Goal: Task Accomplishment & Management: Manage account settings

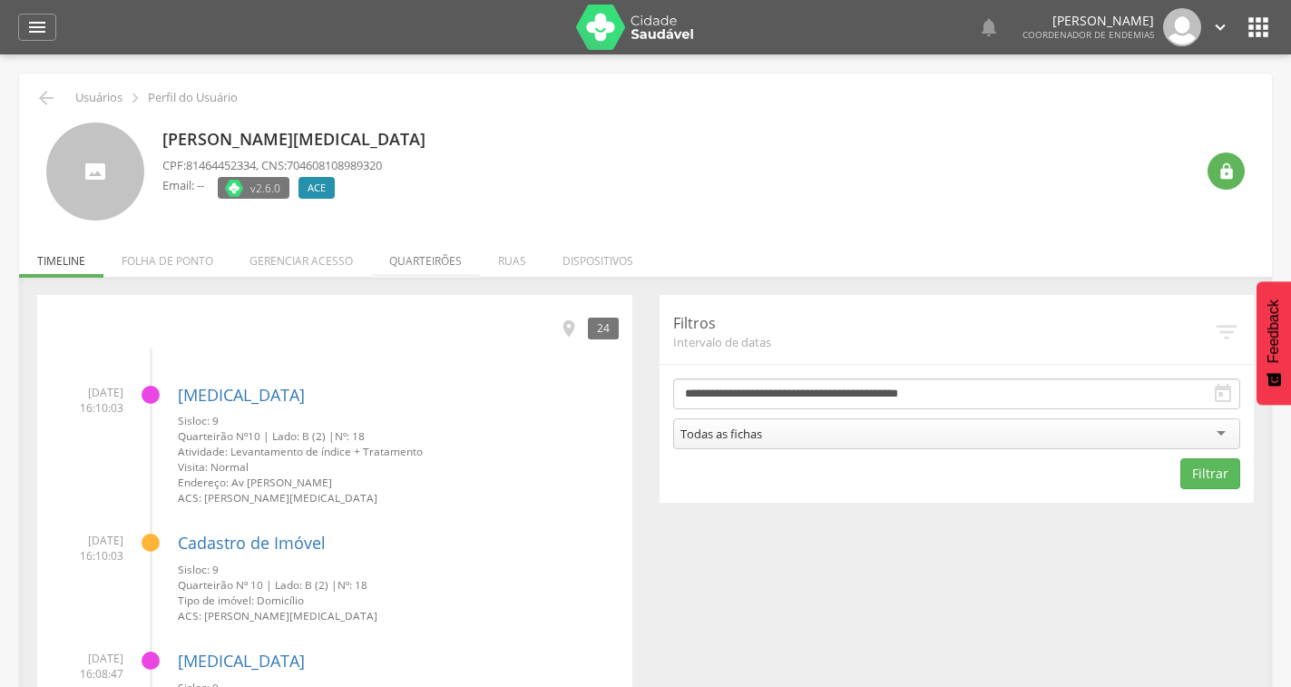
click at [406, 259] on li "Quarteirões" at bounding box center [425, 256] width 109 height 43
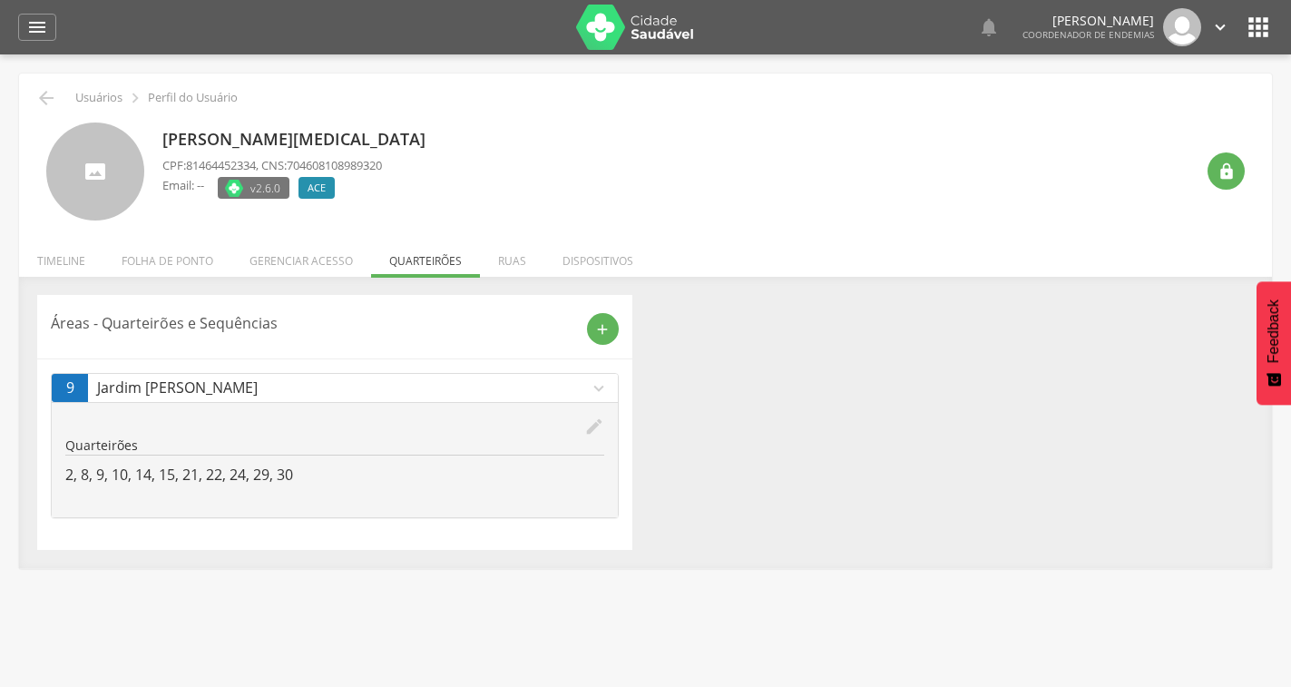
click at [589, 426] on icon "edit" at bounding box center [594, 427] width 20 height 20
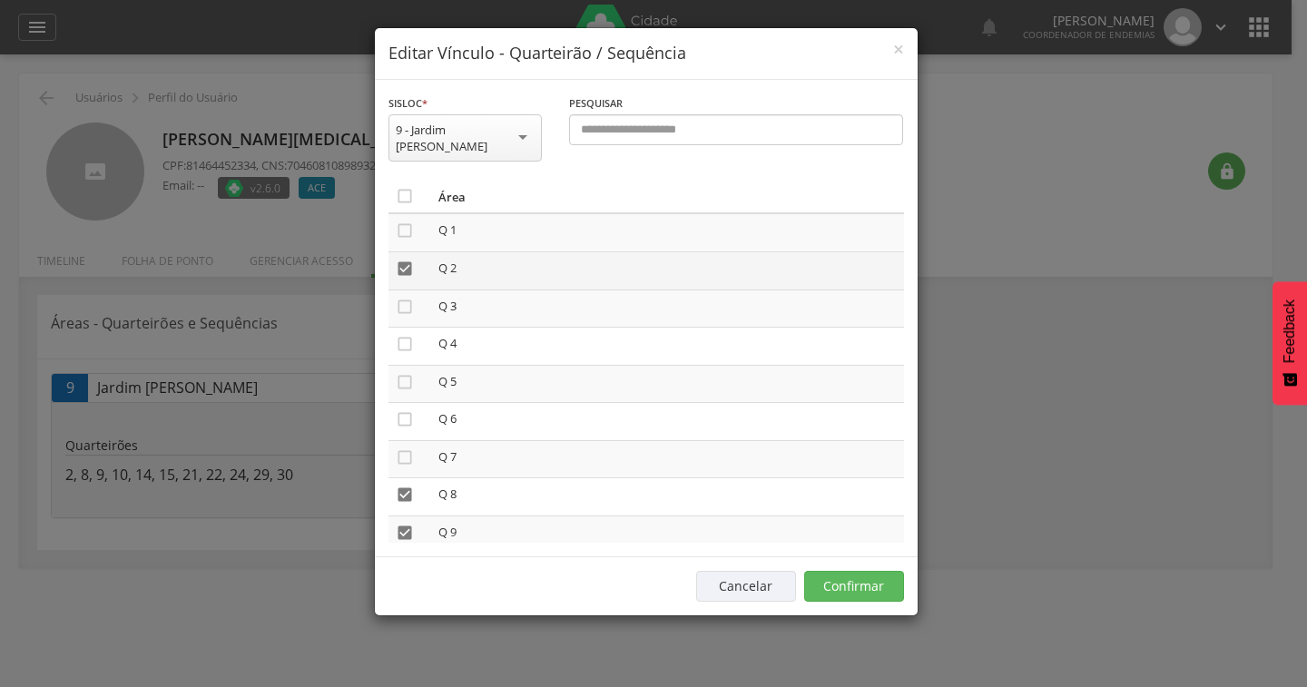
click at [406, 260] on icon "" at bounding box center [405, 269] width 18 height 18
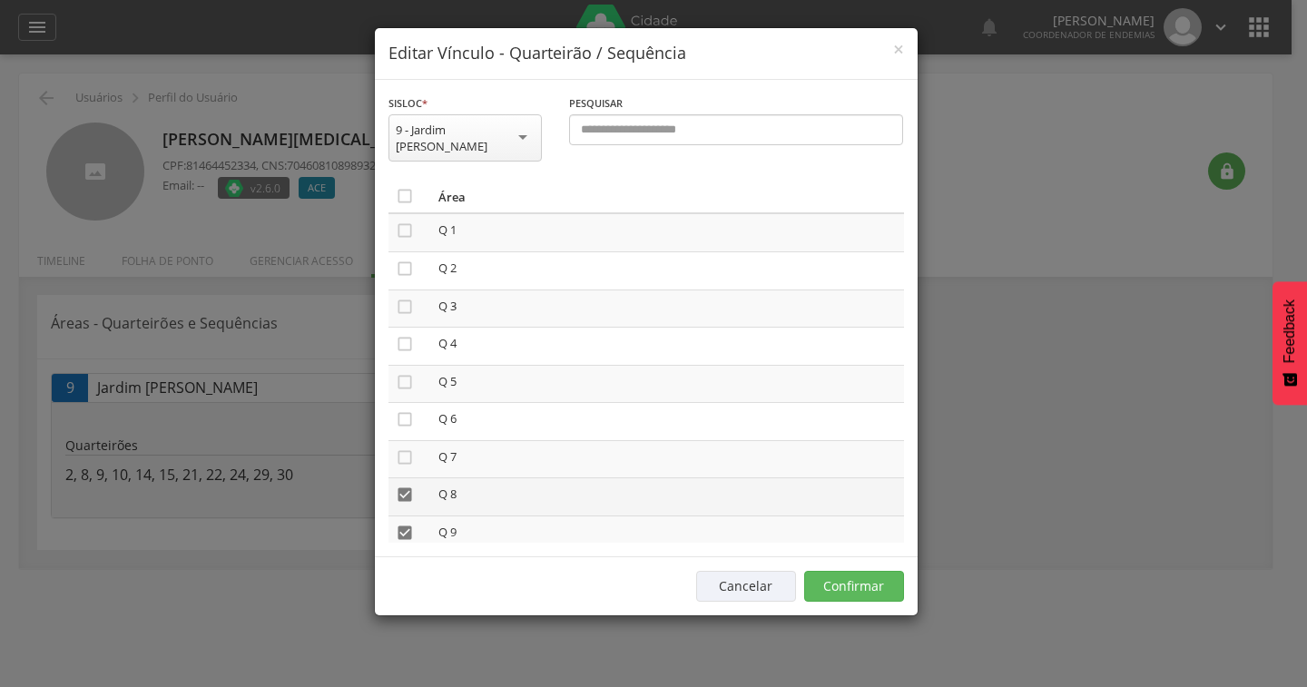
click at [411, 485] on icon "" at bounding box center [405, 494] width 18 height 18
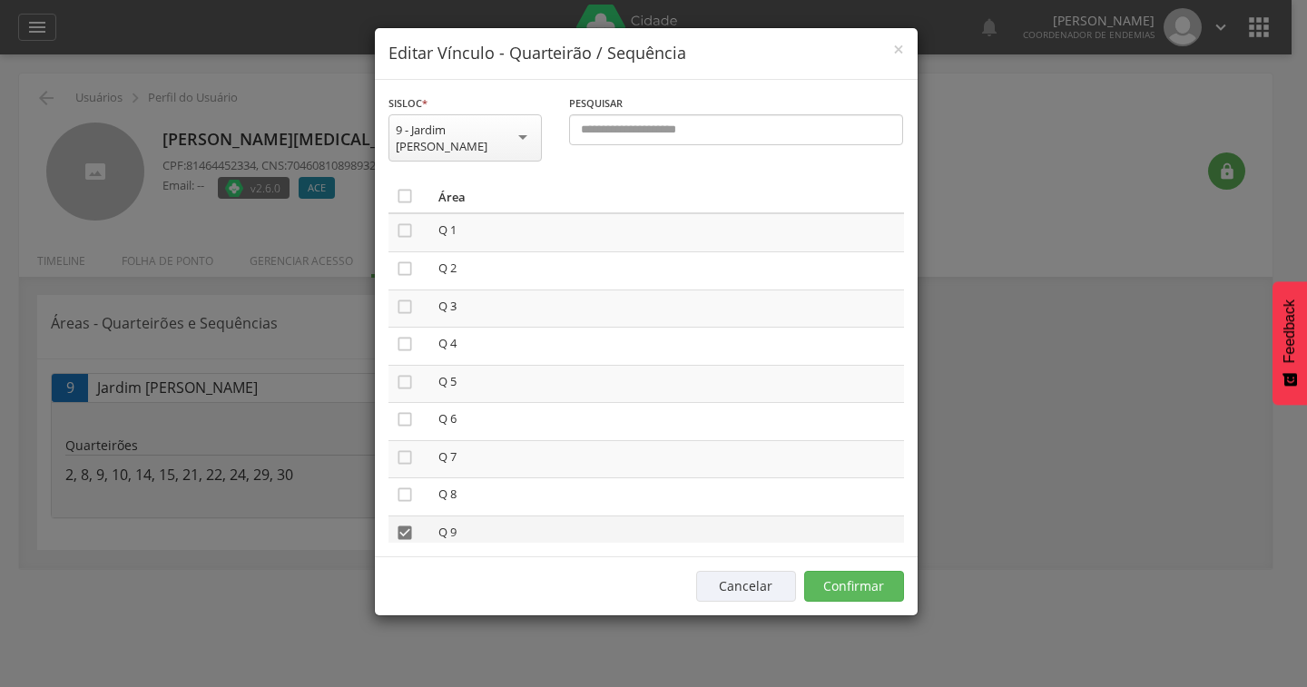
click at [408, 524] on icon "" at bounding box center [405, 533] width 18 height 18
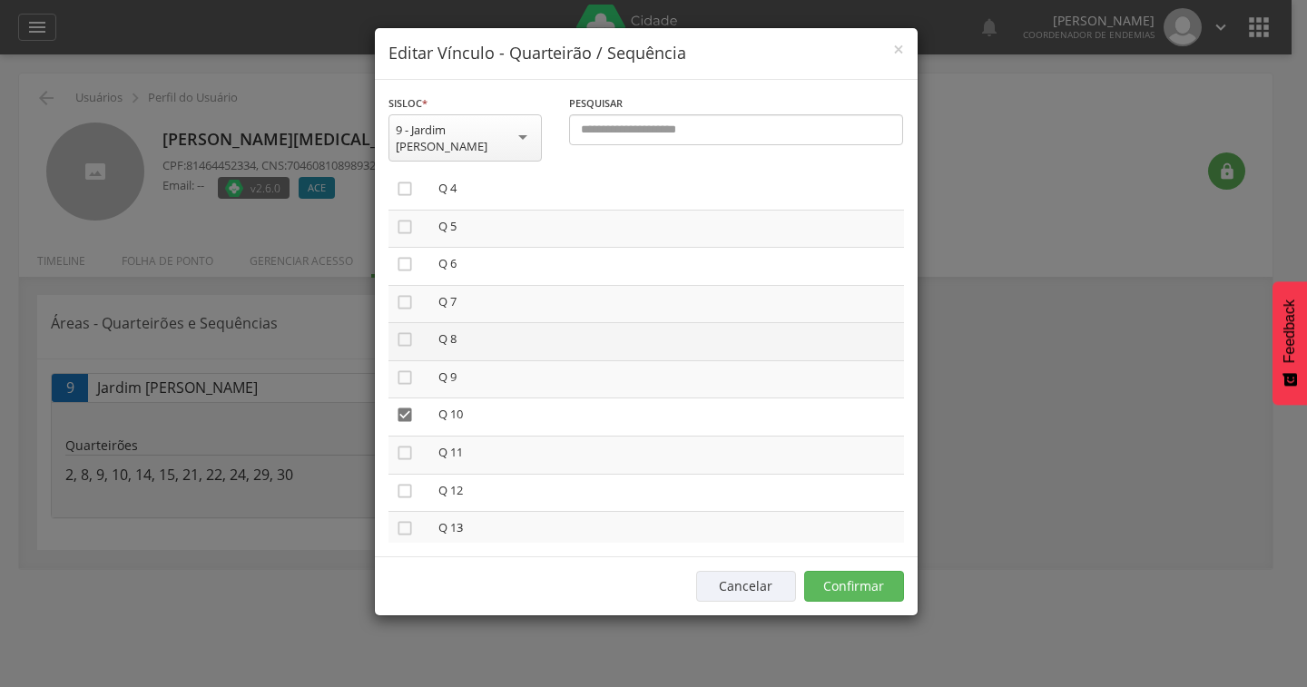
scroll to position [272, 0]
click at [397, 440] on icon "" at bounding box center [405, 449] width 18 height 18
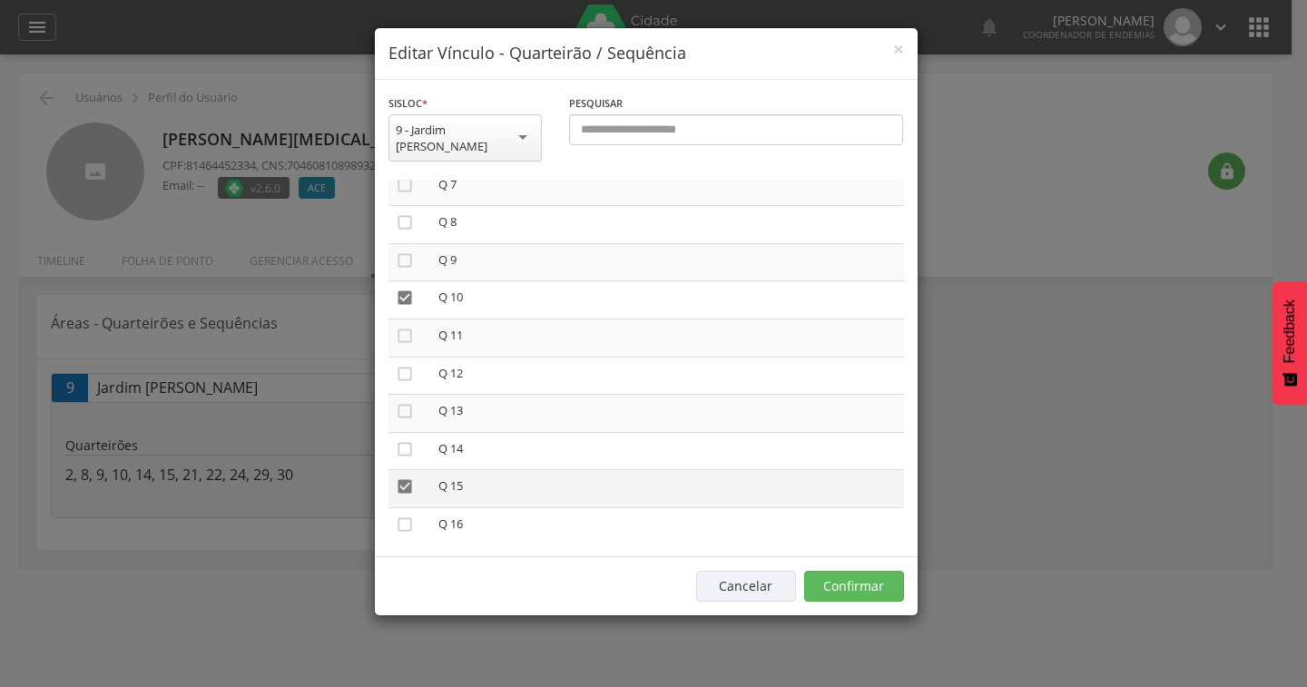
click at [401, 477] on icon "" at bounding box center [405, 486] width 18 height 18
click at [398, 469] on icon "" at bounding box center [405, 478] width 18 height 18
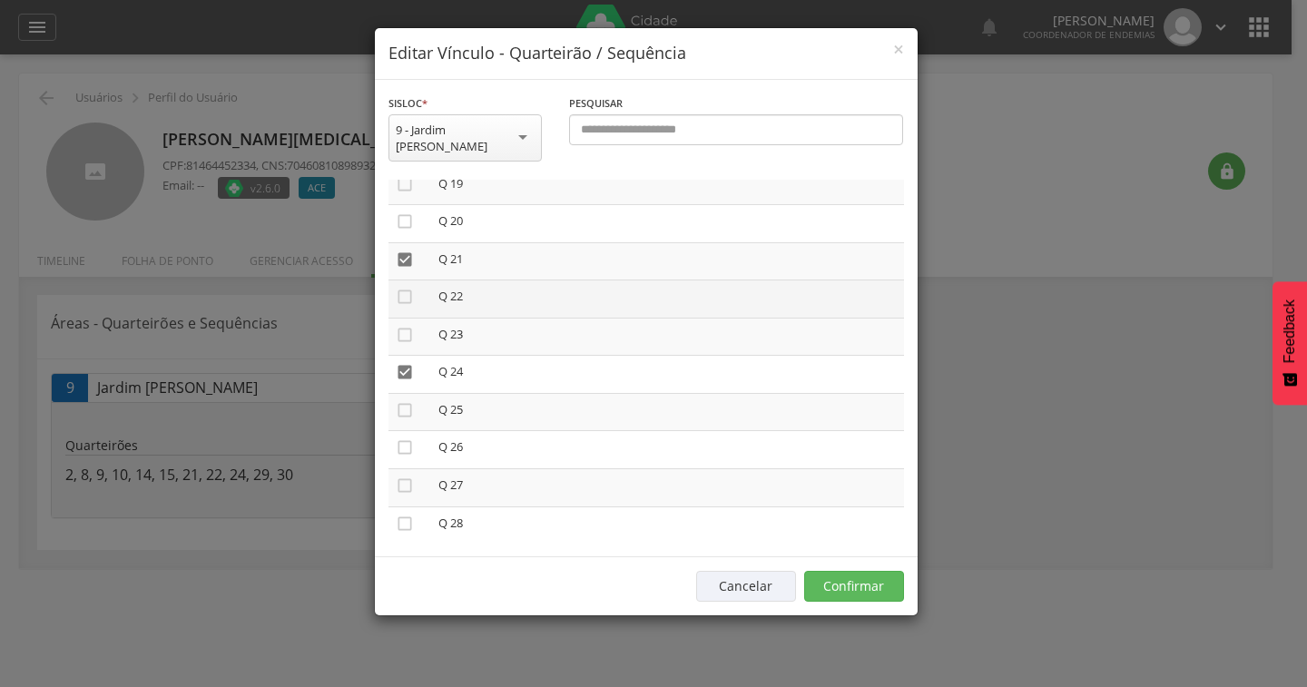
scroll to position [817, 0]
click at [404, 272] on icon "" at bounding box center [405, 281] width 18 height 18
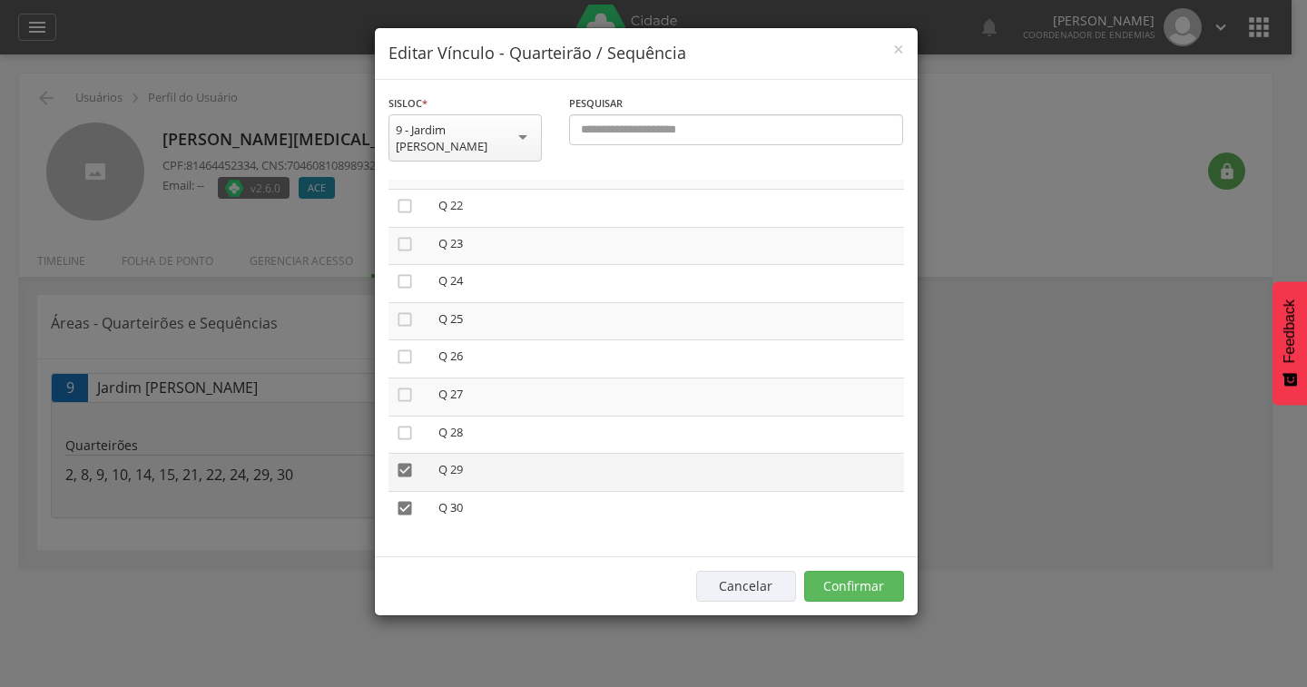
click at [407, 461] on icon "" at bounding box center [405, 470] width 18 height 18
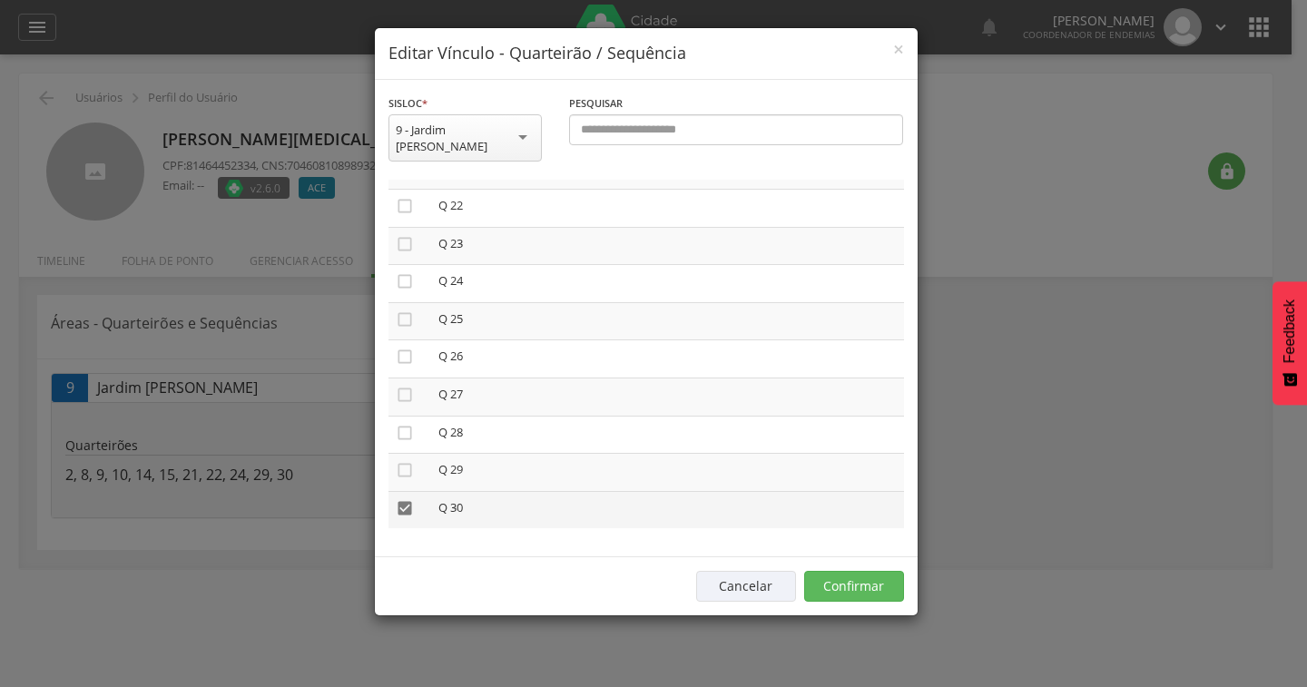
click at [404, 499] on icon "" at bounding box center [405, 508] width 18 height 18
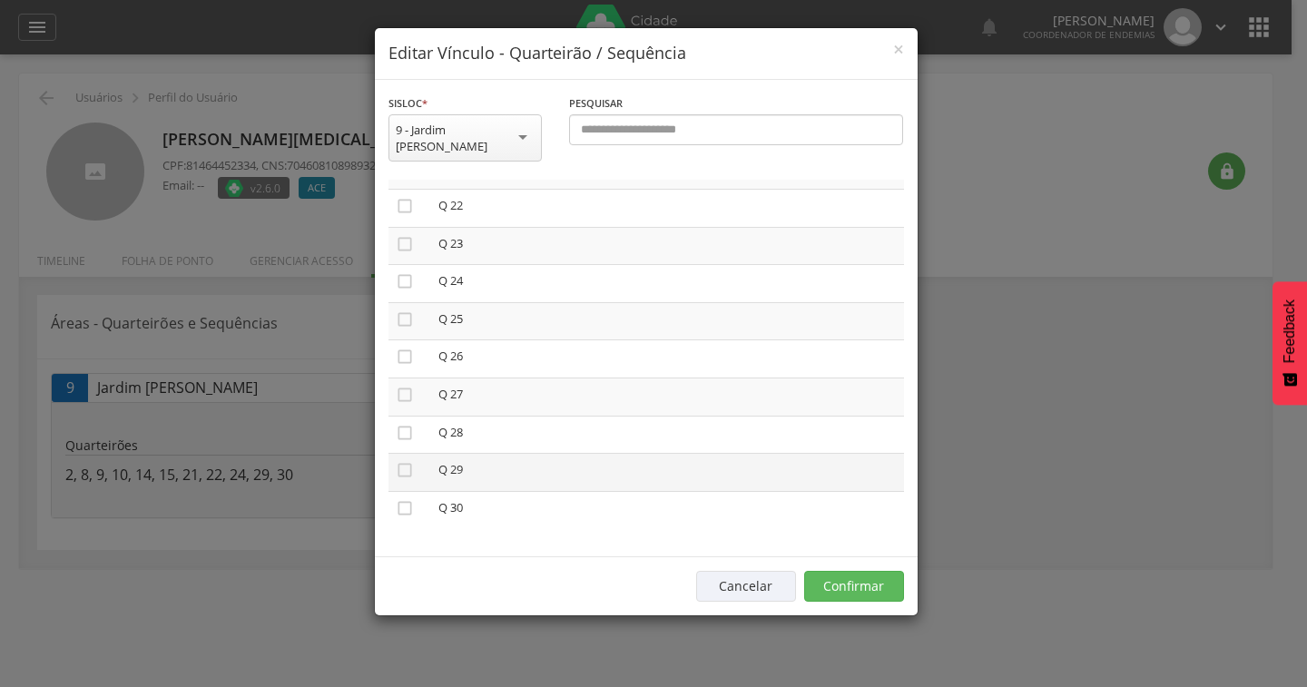
scroll to position [820, 0]
click at [837, 573] on button "Confirmar" at bounding box center [854, 586] width 100 height 31
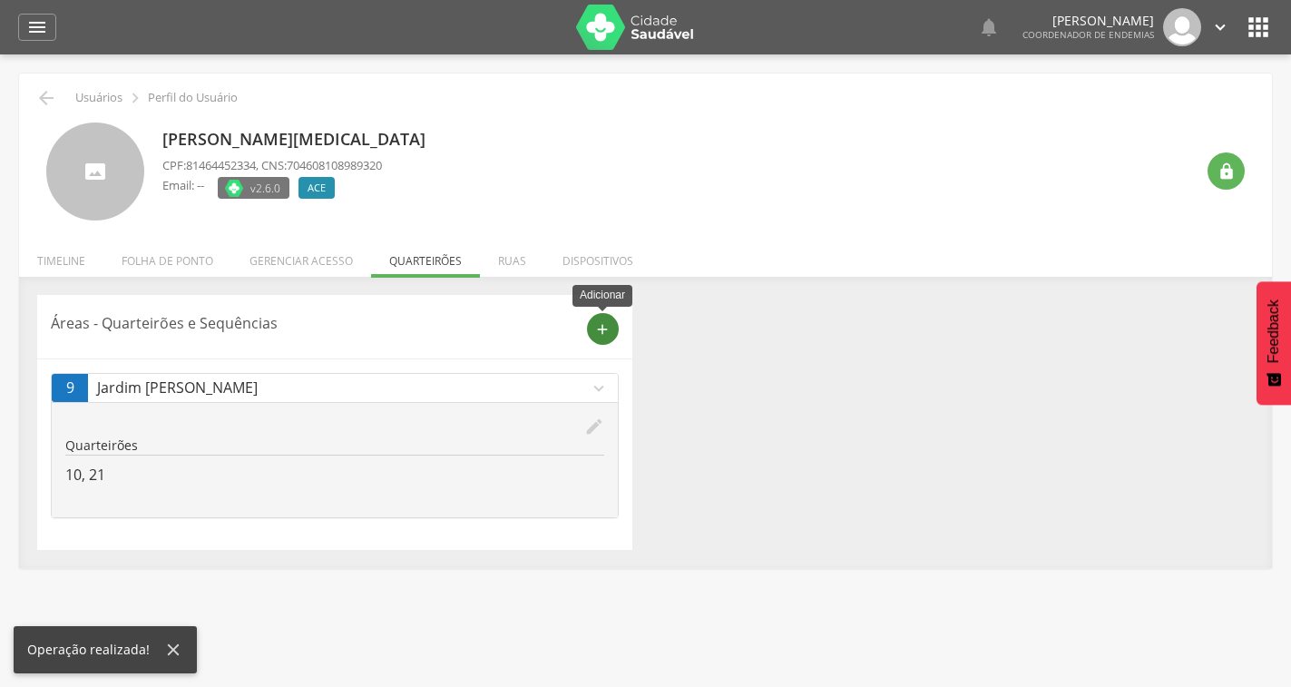
click at [613, 328] on div "add" at bounding box center [603, 329] width 32 height 32
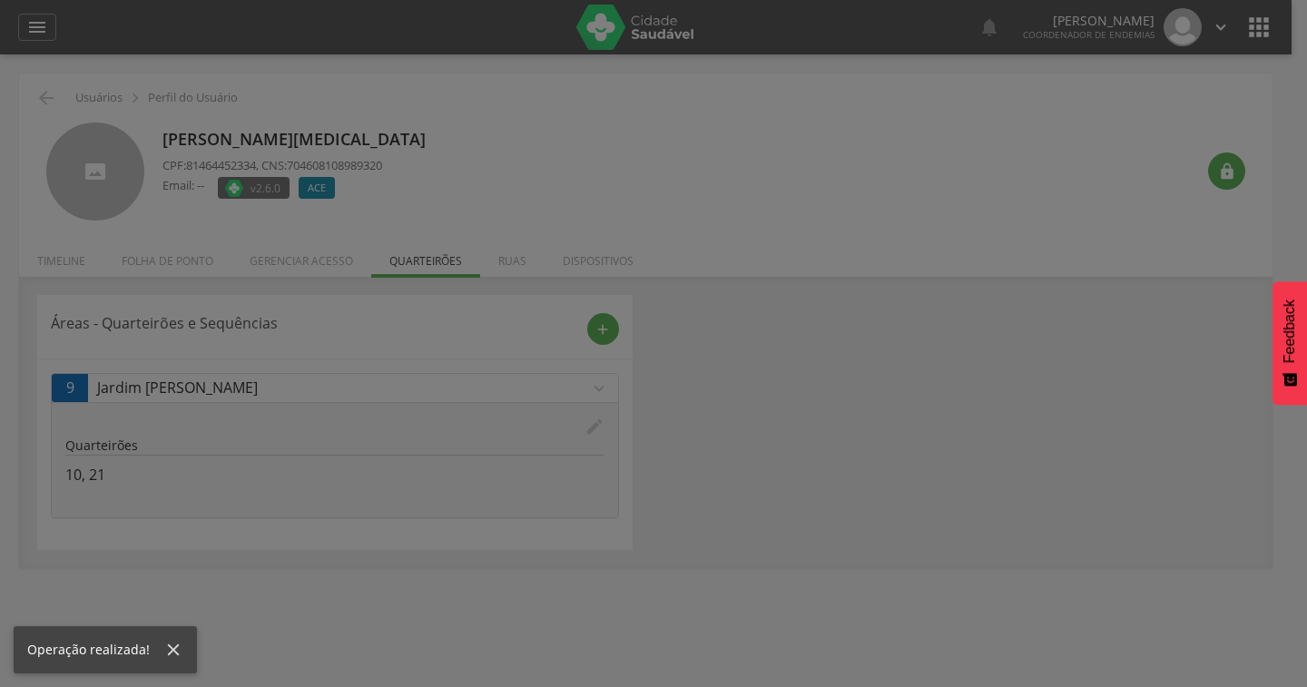
scroll to position [0, 0]
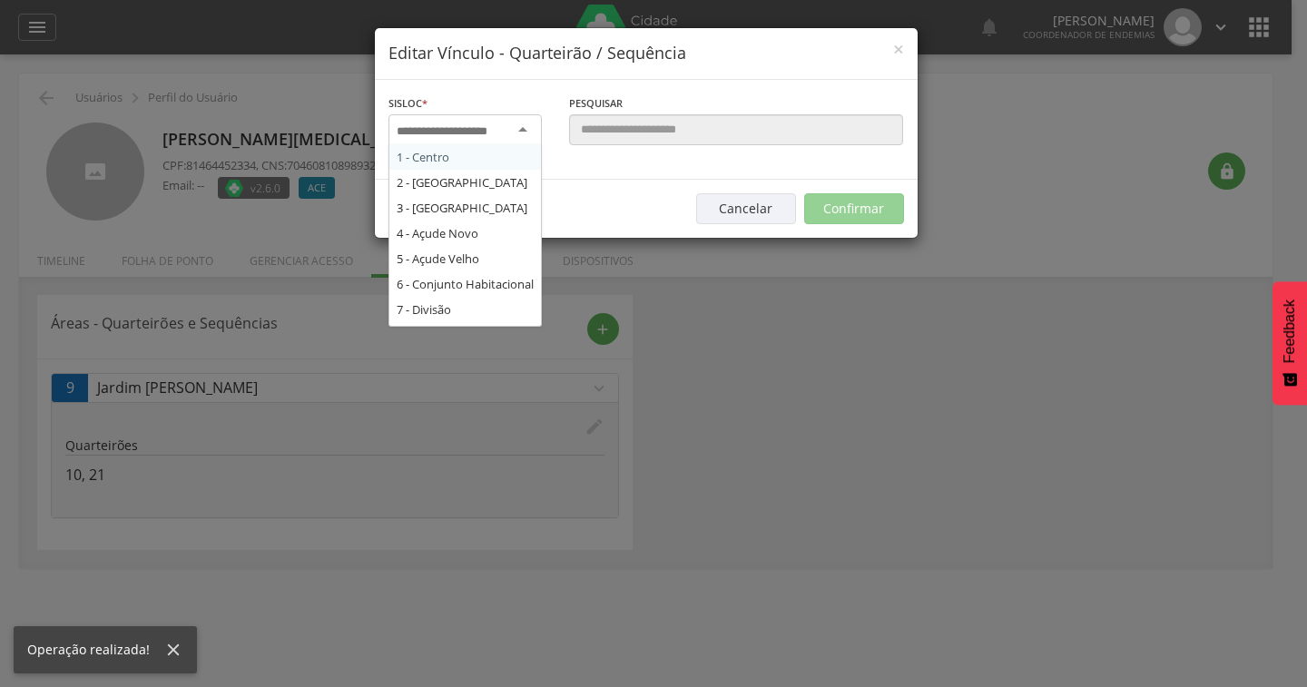
click at [514, 140] on div at bounding box center [464, 130] width 153 height 33
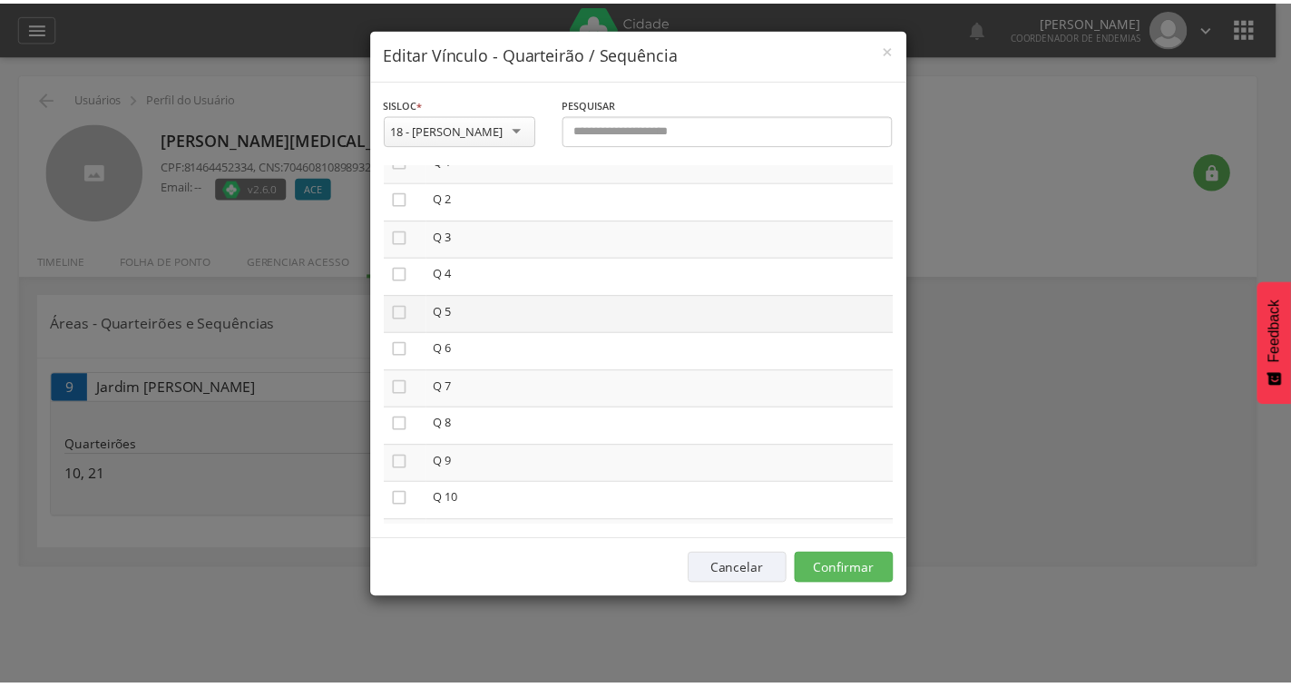
scroll to position [103, 0]
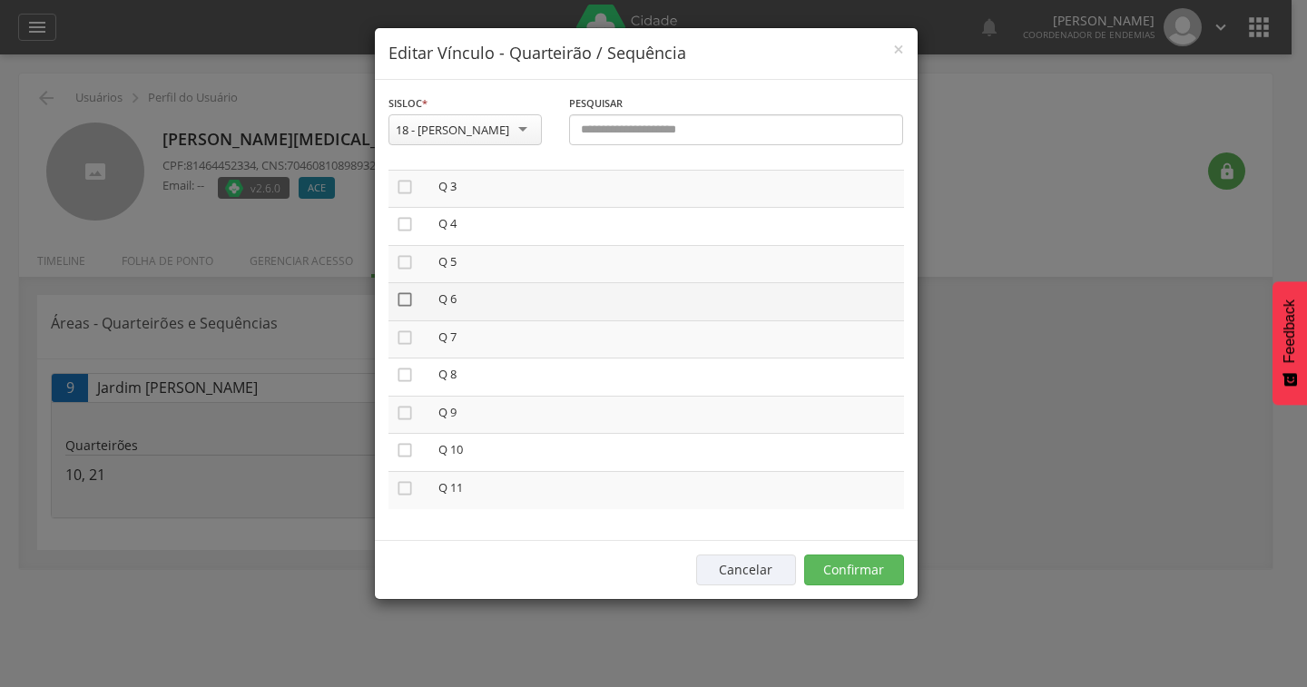
click at [403, 293] on icon "" at bounding box center [405, 299] width 18 height 18
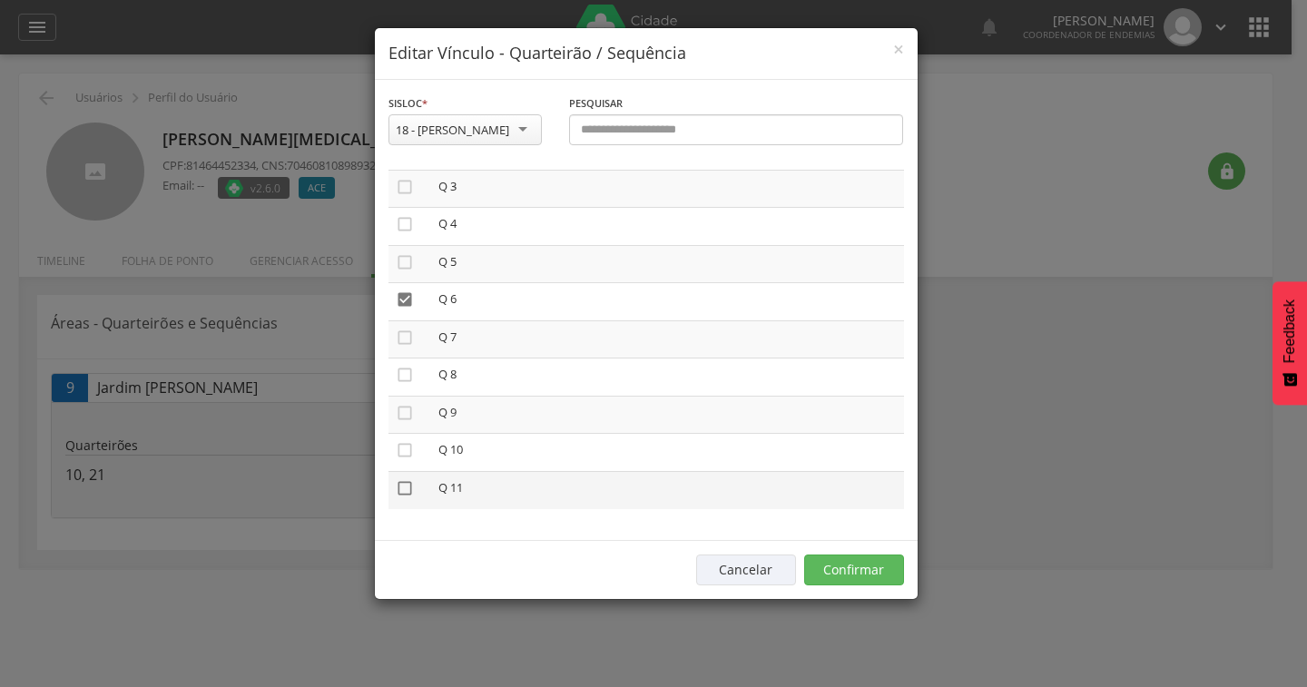
click at [400, 487] on icon "" at bounding box center [405, 488] width 18 height 18
click at [868, 562] on button "Confirmar" at bounding box center [854, 569] width 100 height 31
